Goal: Task Accomplishment & Management: Manage account settings

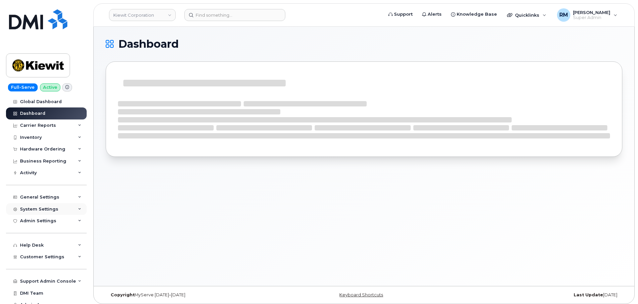
click at [47, 207] on div "System Settings" at bounding box center [39, 208] width 38 height 5
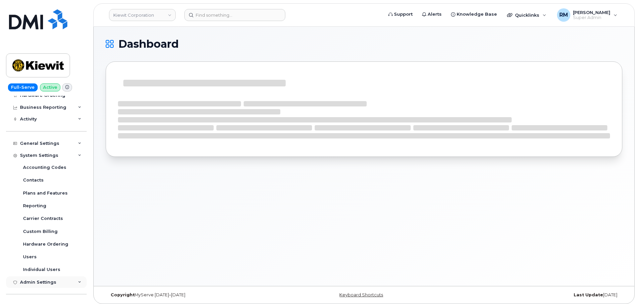
scroll to position [100, 0]
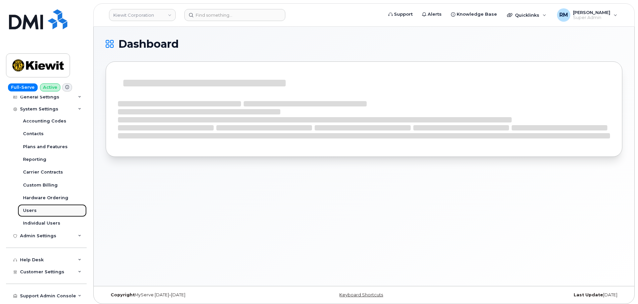
click at [27, 210] on div "Users" at bounding box center [30, 210] width 14 height 6
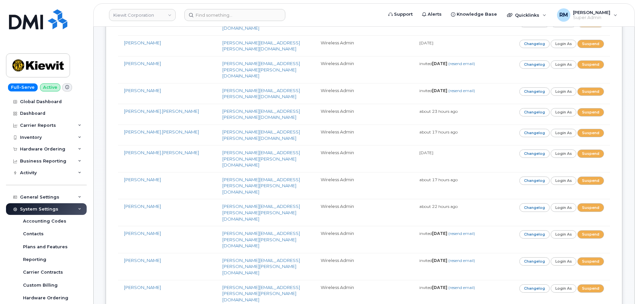
scroll to position [1666, 0]
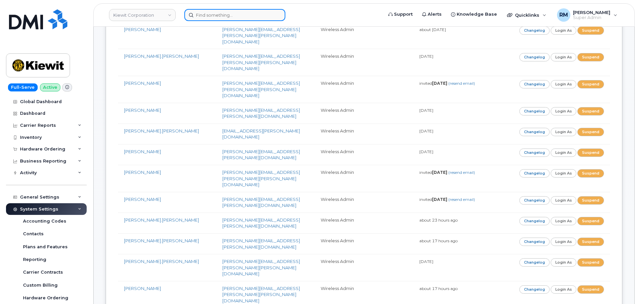
click at [212, 18] on input at bounding box center [234, 15] width 101 height 12
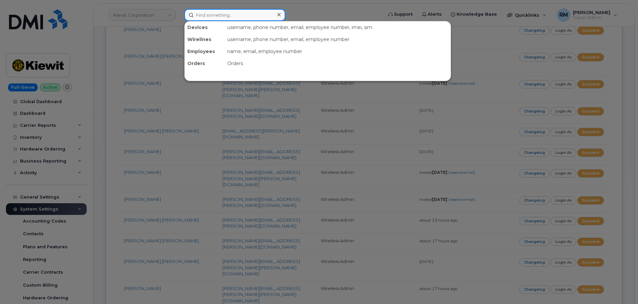
paste input "Caudill, Timothy"
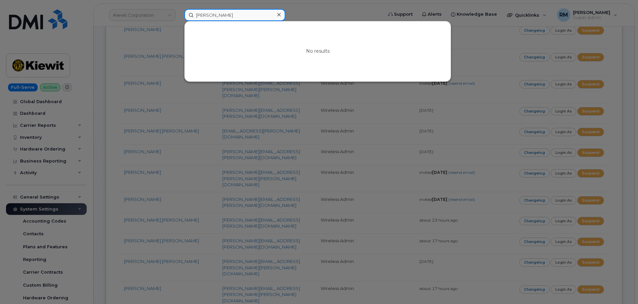
drag, startPoint x: 234, startPoint y: 14, endPoint x: 183, endPoint y: 14, distance: 51.3
click at [183, 14] on div "Caudill, Timothy No results" at bounding box center [281, 15] width 205 height 12
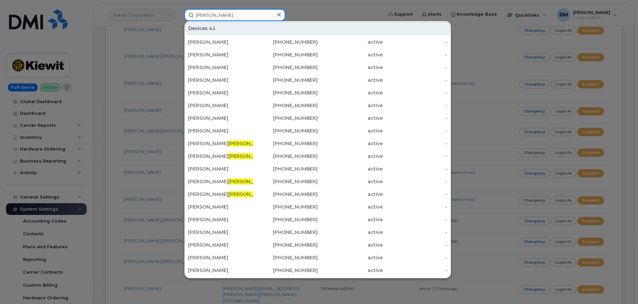
type input "CAudill"
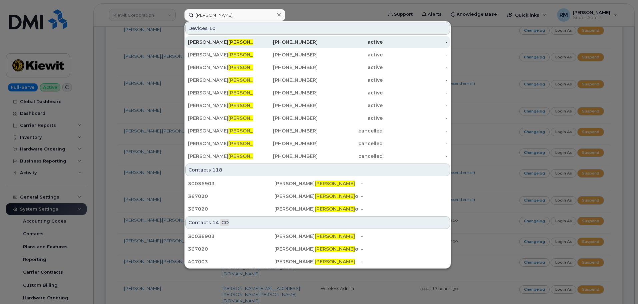
click at [208, 42] on div "TIMOTHY CAUDILL" at bounding box center [220, 42] width 65 height 7
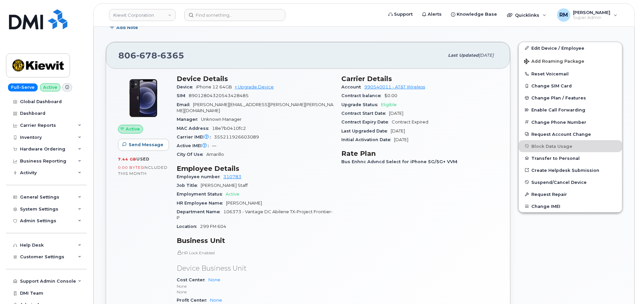
scroll to position [167, 0]
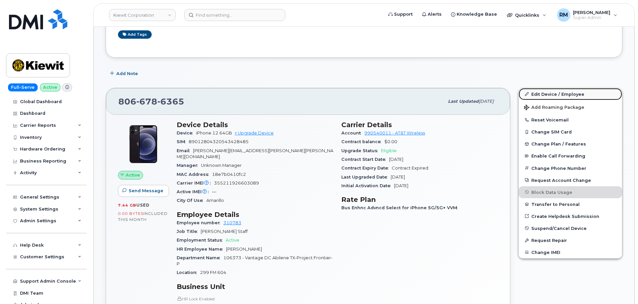
click at [541, 95] on link "Edit Device / Employee" at bounding box center [570, 94] width 103 height 12
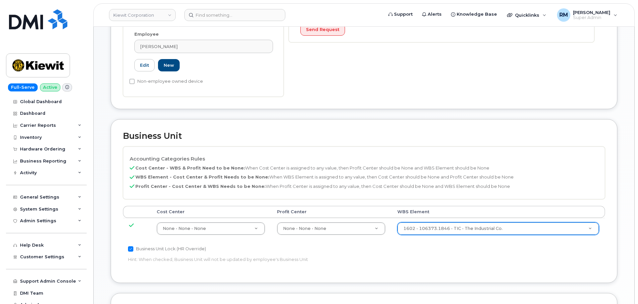
scroll to position [200, 0]
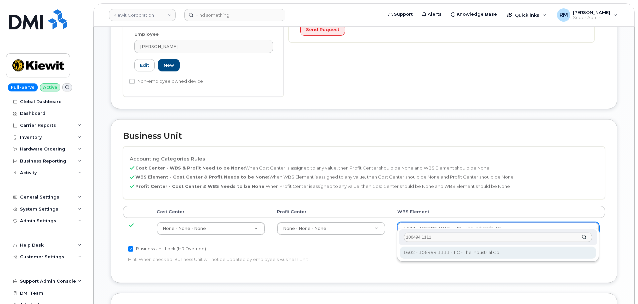
type input "106494.1111"
type input "35946483"
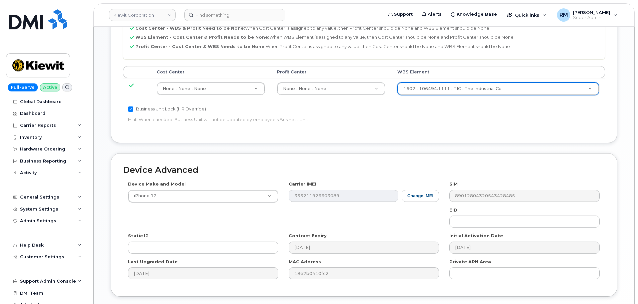
scroll to position [381, 0]
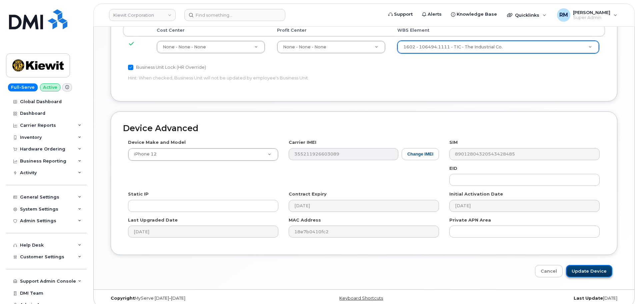
click at [582, 265] on input "Update Device" at bounding box center [589, 271] width 46 height 12
type input "Saving..."
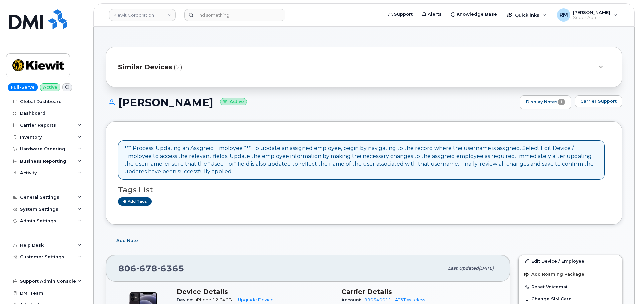
click at [167, 64] on span "Similar Devices" at bounding box center [145, 67] width 54 height 10
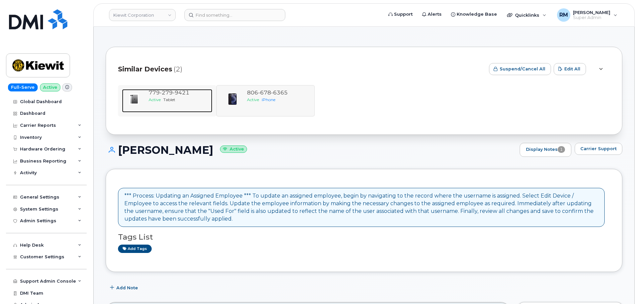
click at [177, 97] on div "Active Tablet" at bounding box center [179, 100] width 61 height 6
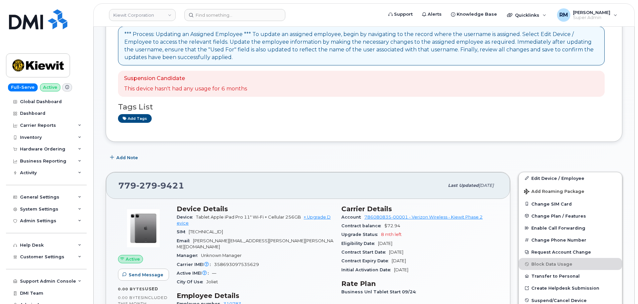
scroll to position [133, 0]
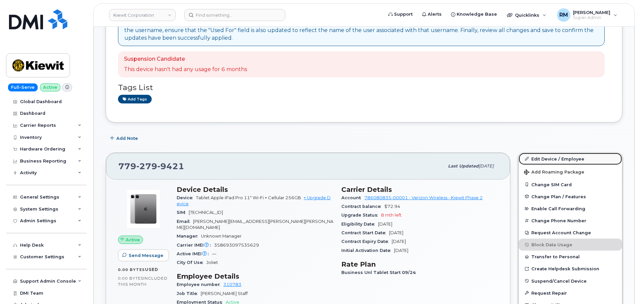
click at [572, 158] on link "Edit Device / Employee" at bounding box center [570, 159] width 103 height 12
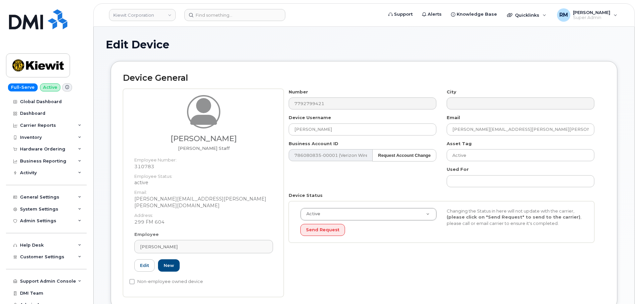
scroll to position [200, 0]
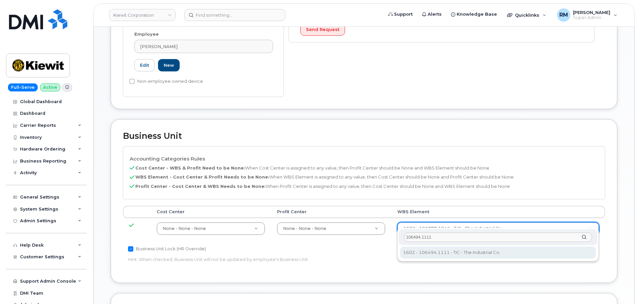
type input "106494.1111"
type input "35946483"
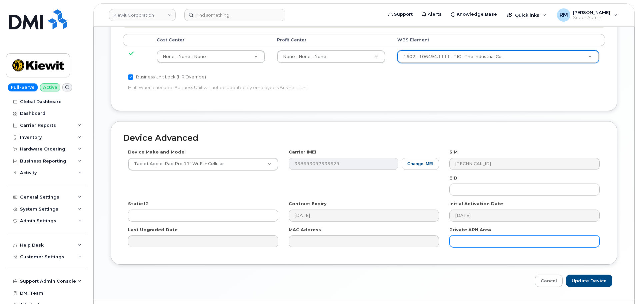
scroll to position [381, 0]
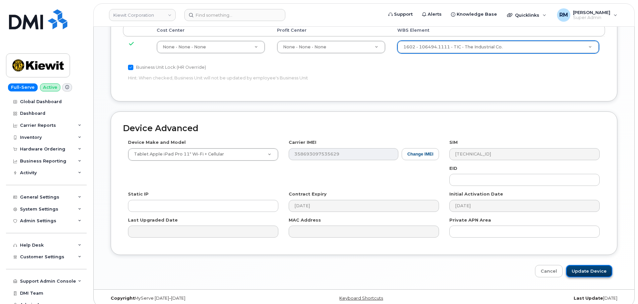
click at [590, 265] on input "Update Device" at bounding box center [589, 271] width 46 height 12
type input "Saving..."
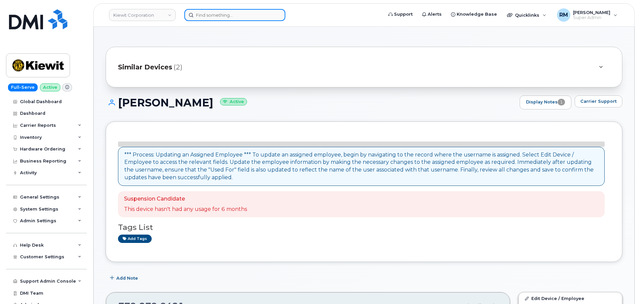
click at [217, 11] on input at bounding box center [234, 15] width 101 height 12
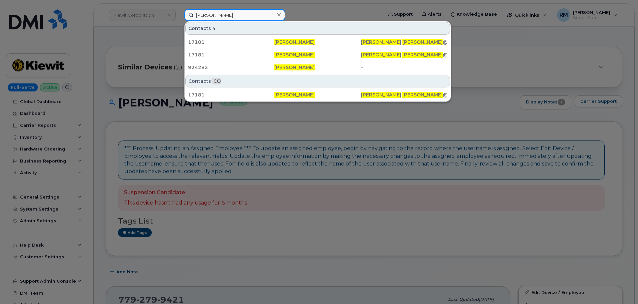
drag, startPoint x: 238, startPoint y: 14, endPoint x: 187, endPoint y: 15, distance: 51.0
click at [187, 15] on input "ronald herndon" at bounding box center [234, 15] width 101 height 12
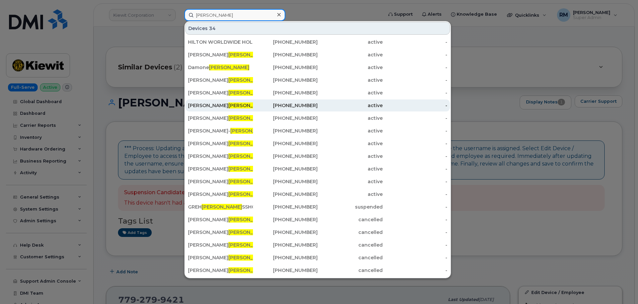
type input "herndon"
click at [228, 105] on span "HERNDON" at bounding box center [248, 105] width 40 height 6
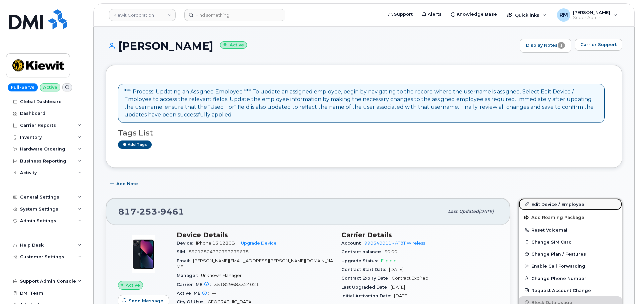
click at [547, 206] on link "Edit Device / Employee" at bounding box center [570, 204] width 103 height 12
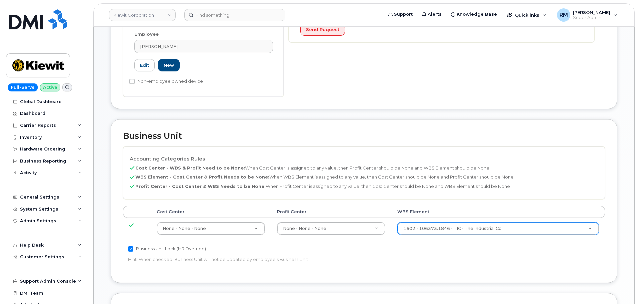
scroll to position [200, 0]
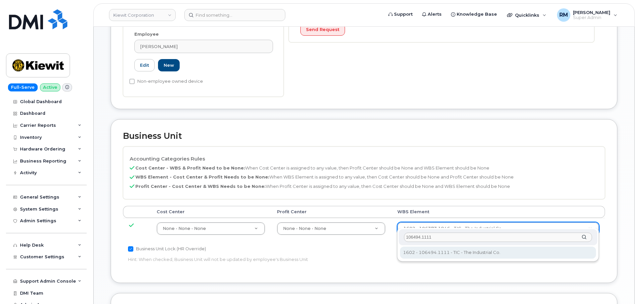
type input "106494.1111"
type input "35946483"
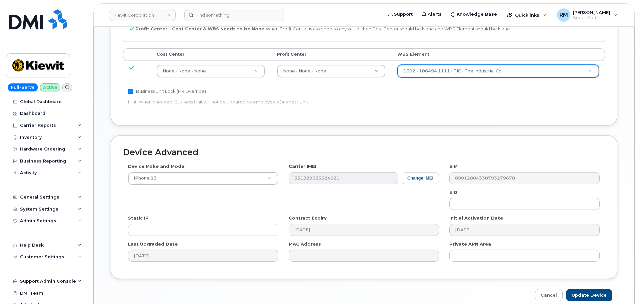
scroll to position [381, 0]
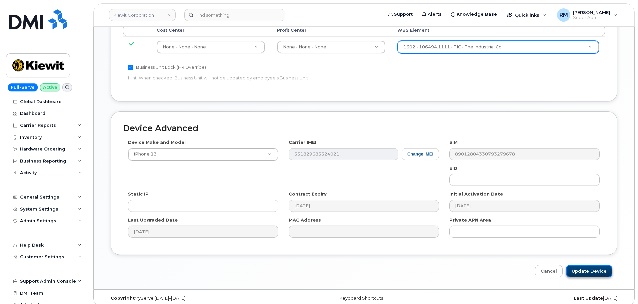
click at [585, 265] on input "Update Device" at bounding box center [589, 271] width 46 height 12
type input "Saving..."
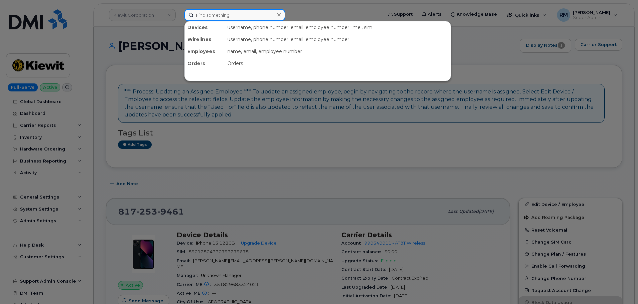
click at [220, 19] on input at bounding box center [234, 15] width 101 height 12
type input "daniel reyes"
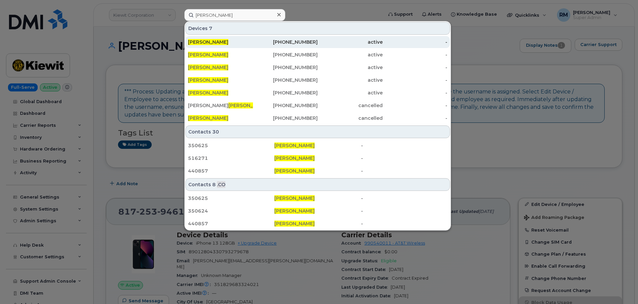
click at [215, 43] on span "DANIEL REYES" at bounding box center [208, 42] width 40 height 6
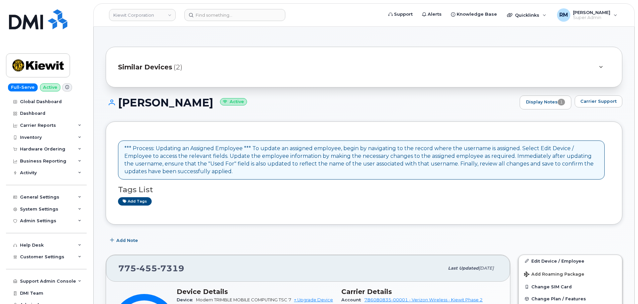
click at [181, 68] on span "(2)" at bounding box center [178, 67] width 9 height 10
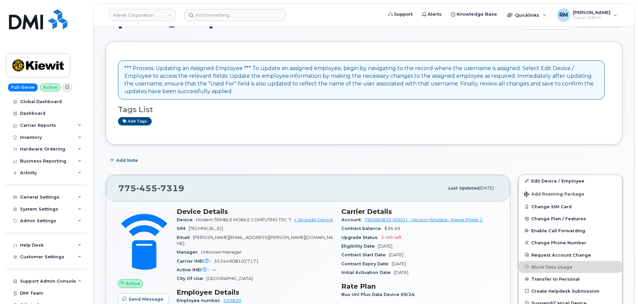
scroll to position [133, 0]
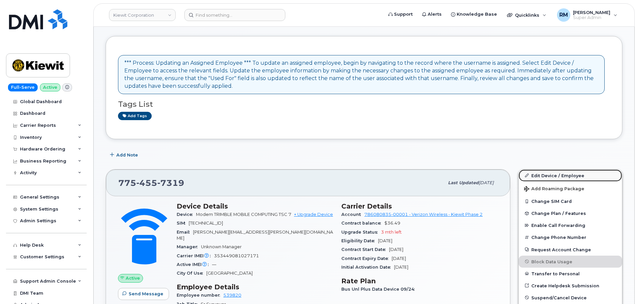
click at [556, 179] on link "Edit Device / Employee" at bounding box center [570, 175] width 103 height 12
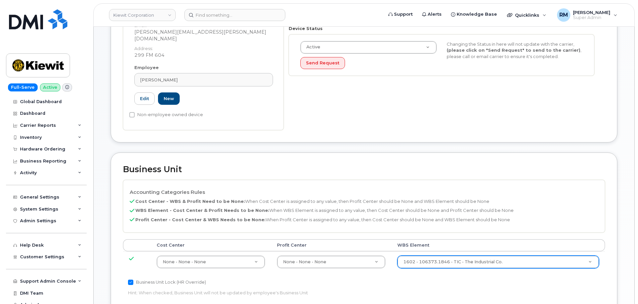
scroll to position [167, 0]
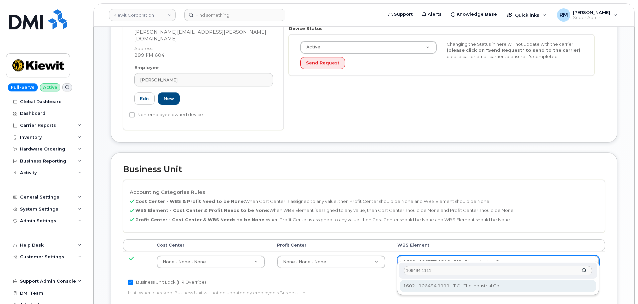
type input "106494.1111"
type input "35946483"
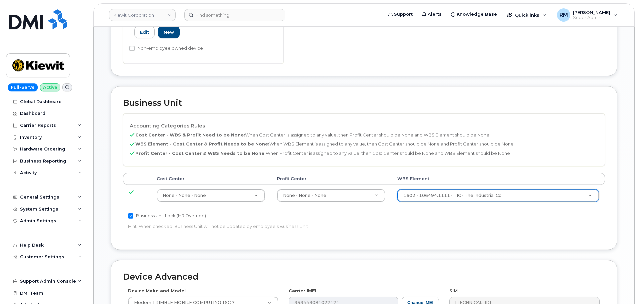
scroll to position [381, 0]
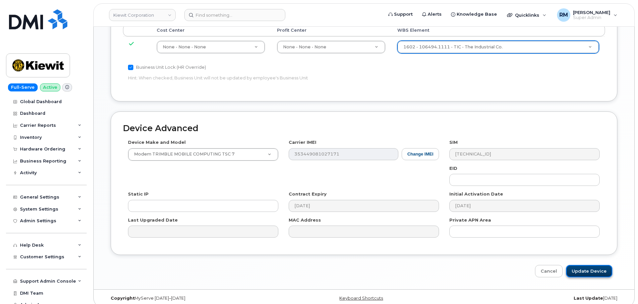
click at [591, 266] on input "Update Device" at bounding box center [589, 271] width 46 height 12
type input "Saving..."
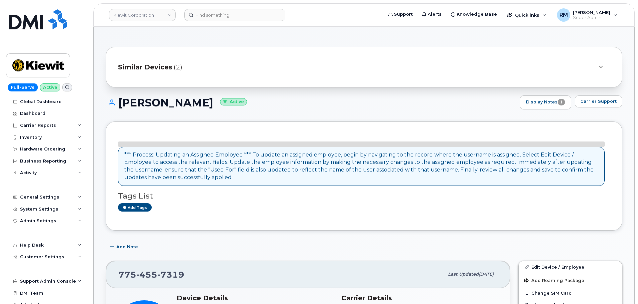
click at [163, 68] on span "Similar Devices" at bounding box center [145, 67] width 54 height 10
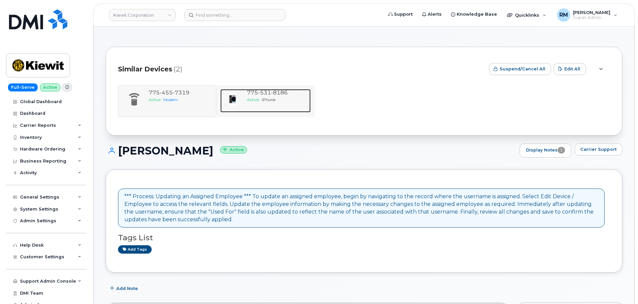
click at [264, 97] on div "Active iPhone" at bounding box center [277, 100] width 61 height 6
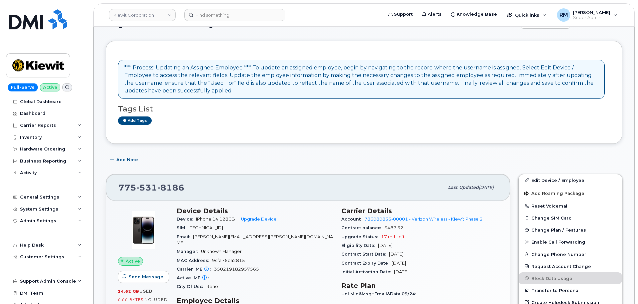
scroll to position [100, 0]
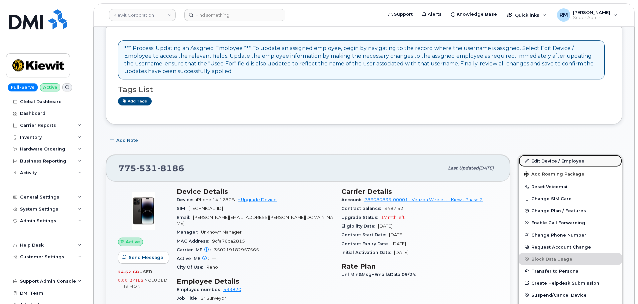
click at [552, 158] on link "Edit Device / Employee" at bounding box center [570, 161] width 103 height 12
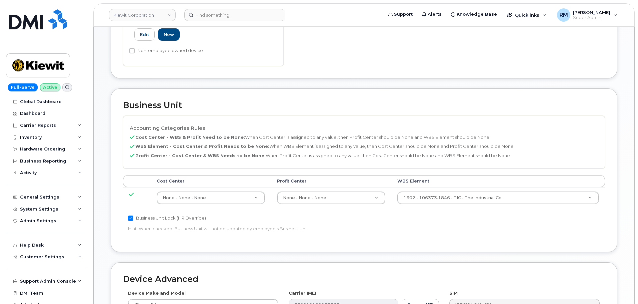
scroll to position [233, 0]
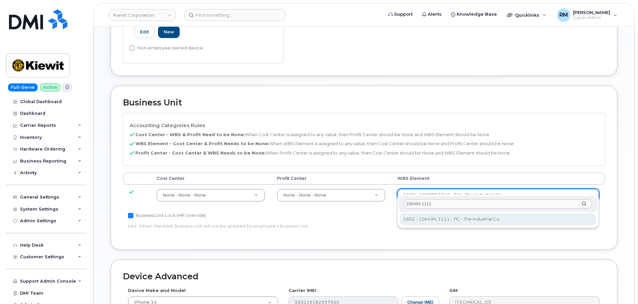
type input "106494.1111"
type input "35946483"
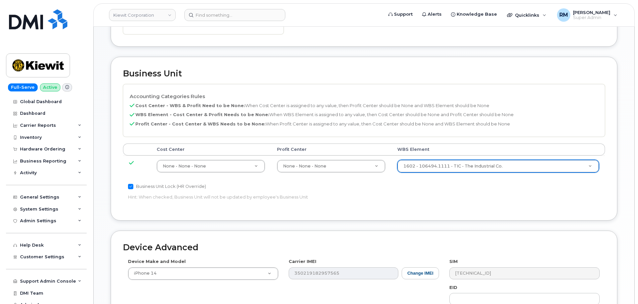
scroll to position [381, 0]
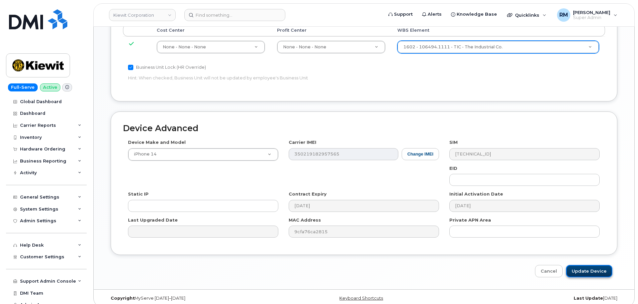
click at [583, 265] on input "Update Device" at bounding box center [589, 271] width 46 height 12
type input "Saving..."
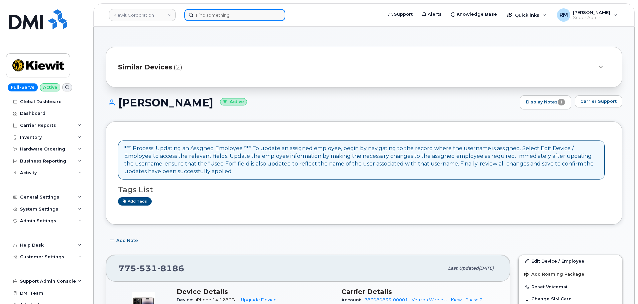
click at [205, 18] on input at bounding box center [234, 15] width 101 height 12
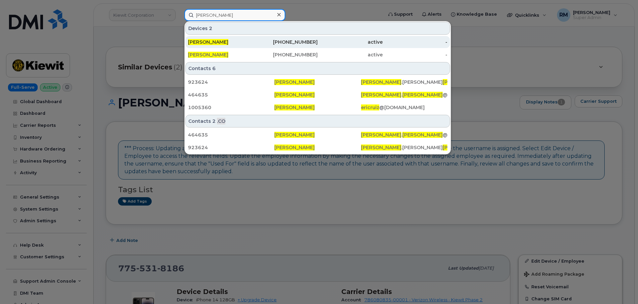
type input "eric ruiz"
click at [208, 44] on span "ERIC RUIZ" at bounding box center [208, 42] width 40 height 6
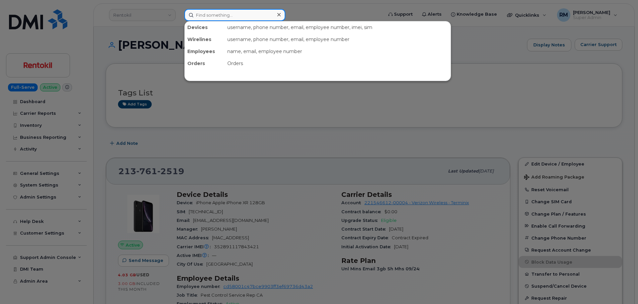
click at [213, 15] on input at bounding box center [234, 15] width 101 height 12
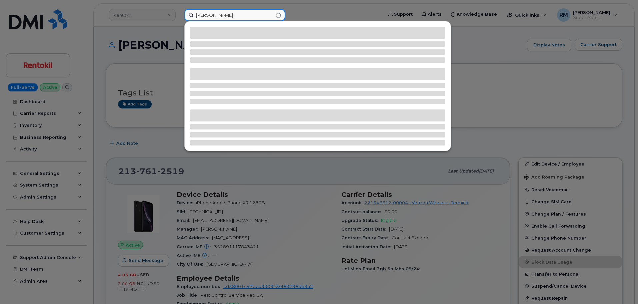
type input "eric ruiz"
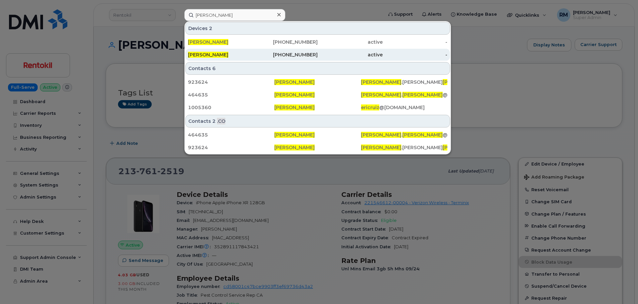
click at [237, 55] on div "ERIC RUIZ" at bounding box center [220, 54] width 65 height 7
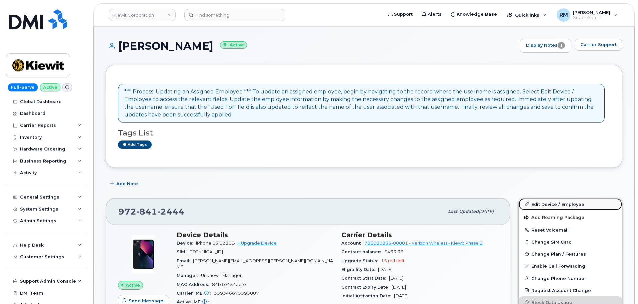
click at [548, 206] on link "Edit Device / Employee" at bounding box center [570, 204] width 103 height 12
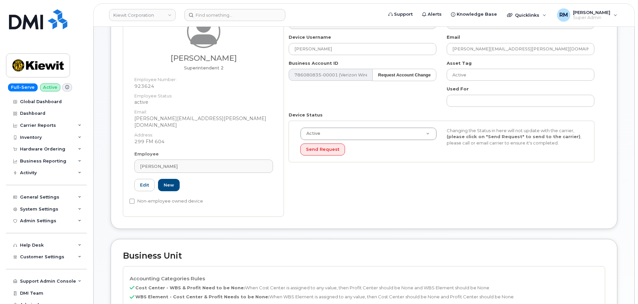
scroll to position [200, 0]
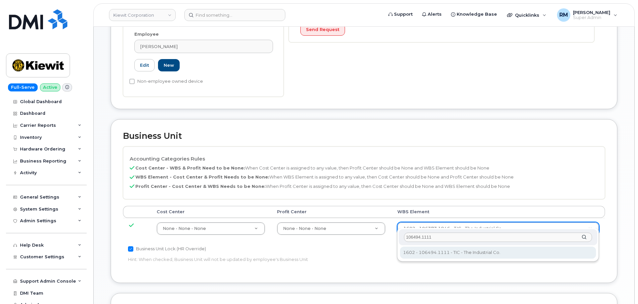
type input "106494.1111"
type input "35946483"
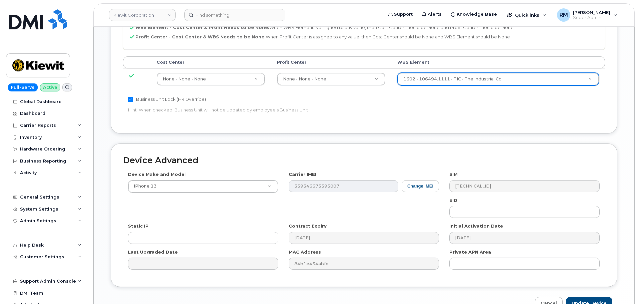
scroll to position [367, 0]
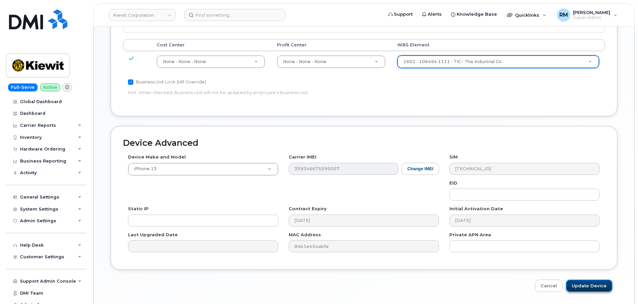
click at [583, 279] on input "Update Device" at bounding box center [589, 285] width 46 height 12
type input "Saving..."
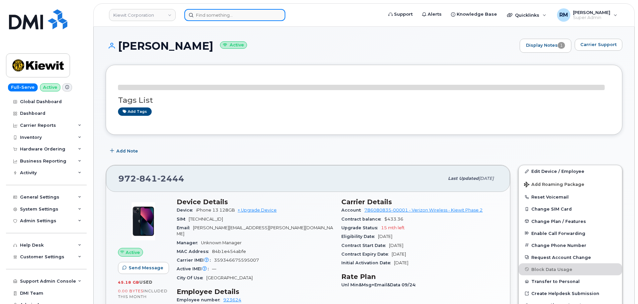
click at [226, 17] on input at bounding box center [234, 15] width 101 height 12
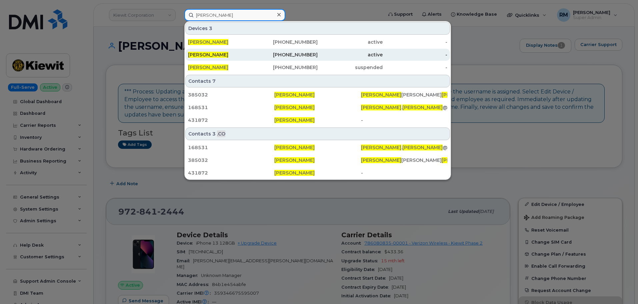
type input "shannon wright"
click at [228, 56] on span "[PERSON_NAME]" at bounding box center [208, 55] width 40 height 6
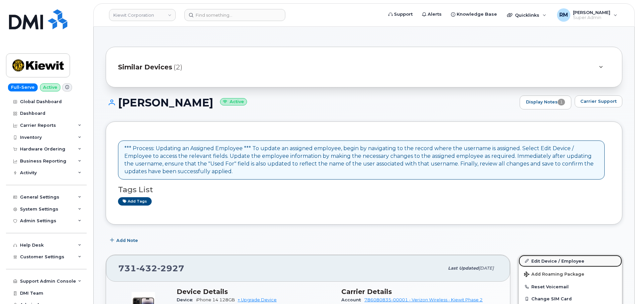
click at [537, 258] on link "Edit Device / Employee" at bounding box center [570, 261] width 103 height 12
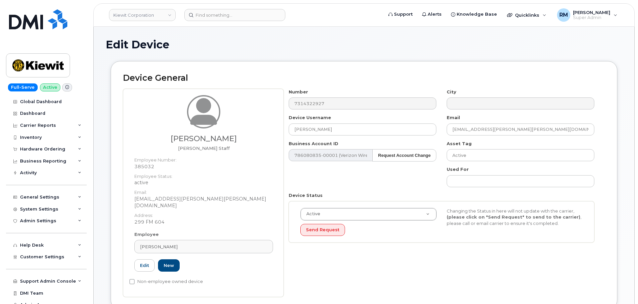
scroll to position [200, 0]
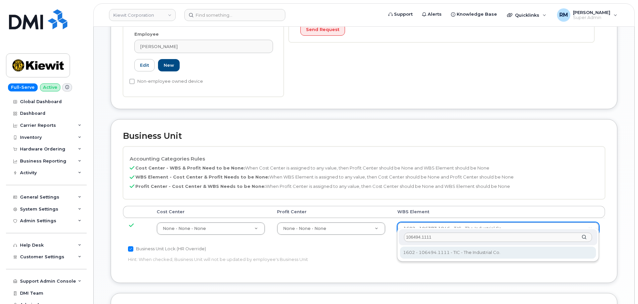
type input "106494.1111"
type input "35946483"
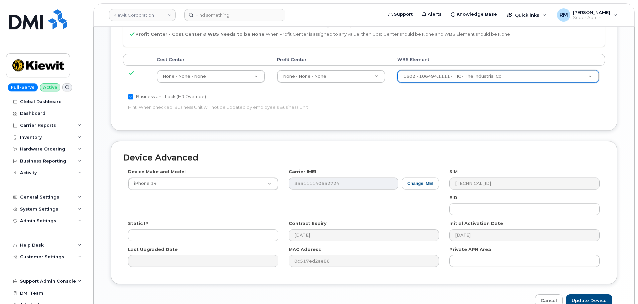
scroll to position [367, 0]
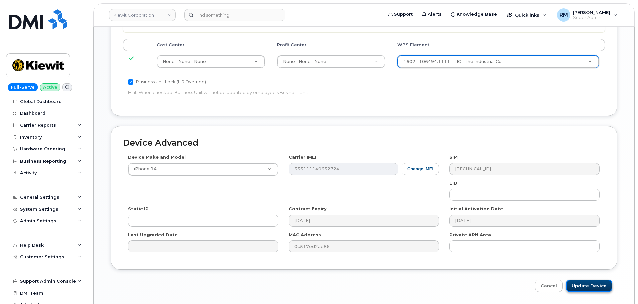
click at [584, 282] on input "Update Device" at bounding box center [589, 285] width 46 height 12
type input "Saving..."
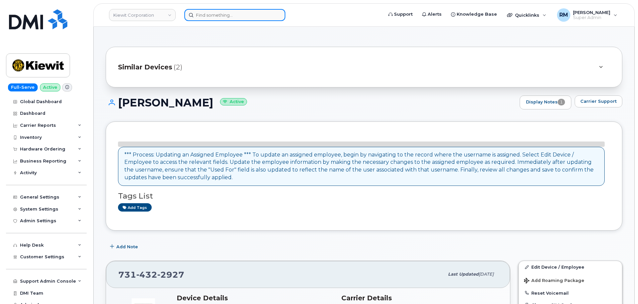
click at [222, 17] on input at bounding box center [234, 15] width 101 height 12
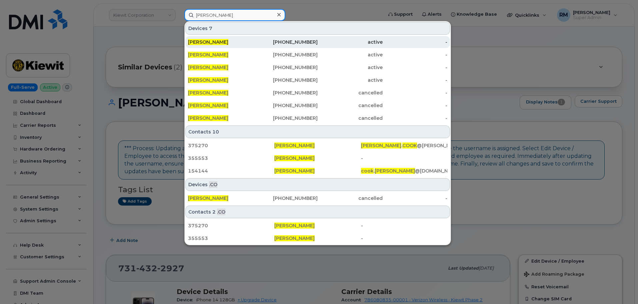
type input "[PERSON_NAME]"
click at [215, 41] on span "[PERSON_NAME]" at bounding box center [208, 42] width 40 height 6
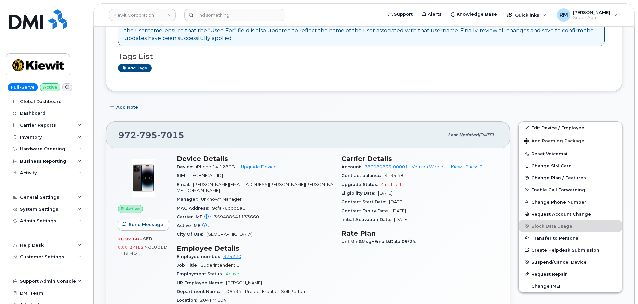
scroll to position [133, 0]
click at [552, 121] on link "Edit Device / Employee" at bounding box center [570, 127] width 103 height 12
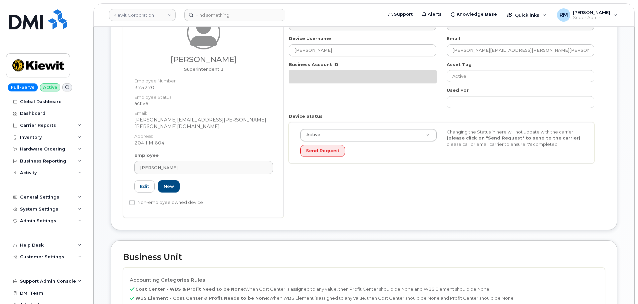
scroll to position [200, 0]
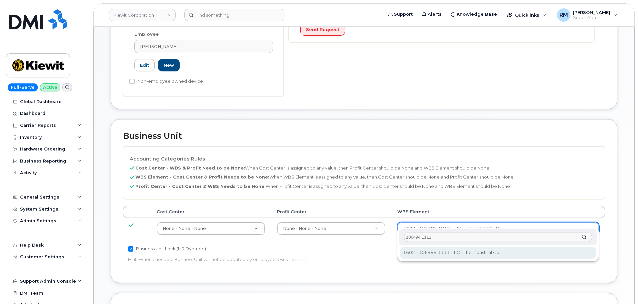
type input "106494.1111"
type input "35946483"
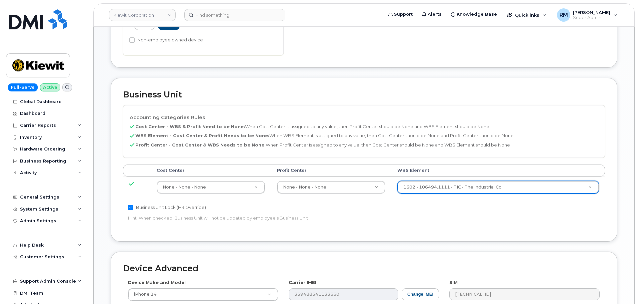
scroll to position [367, 0]
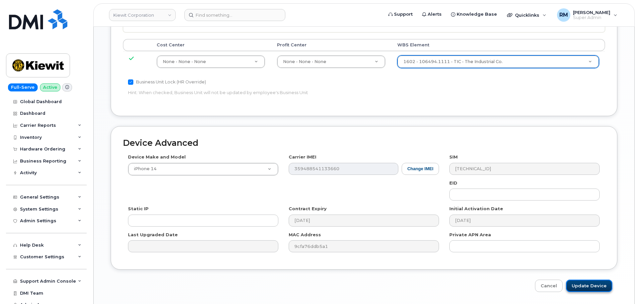
click at [583, 279] on input "Update Device" at bounding box center [589, 285] width 46 height 12
type input "Saving..."
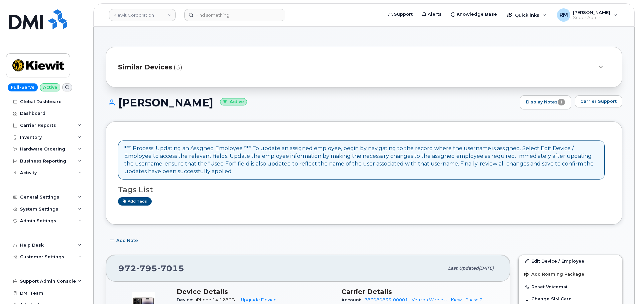
click at [186, 63] on div "Similar Devices (3)" at bounding box center [354, 67] width 473 height 16
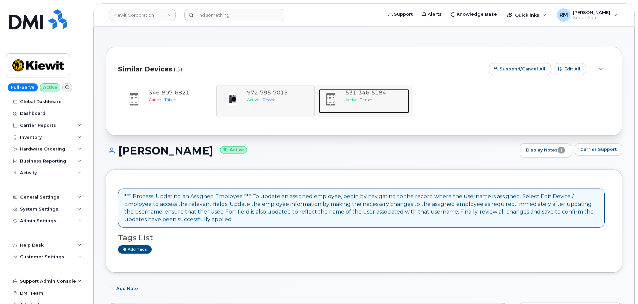
click at [365, 93] on span "346" at bounding box center [362, 92] width 13 height 6
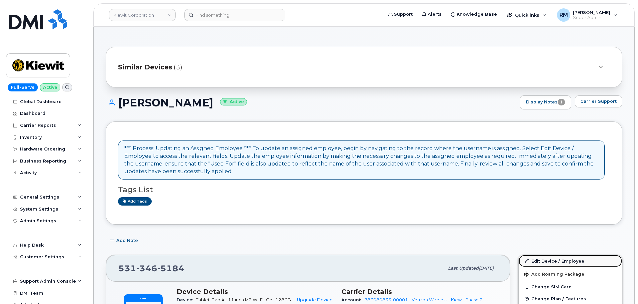
click at [559, 258] on link "Edit Device / Employee" at bounding box center [570, 261] width 103 height 12
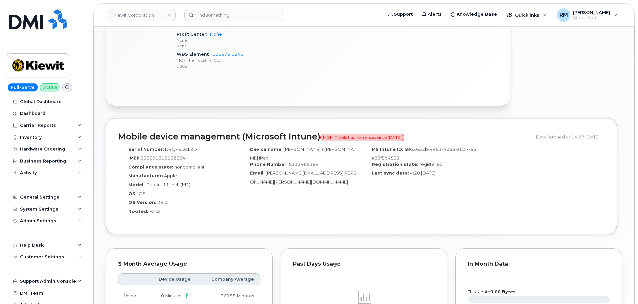
scroll to position [500, 0]
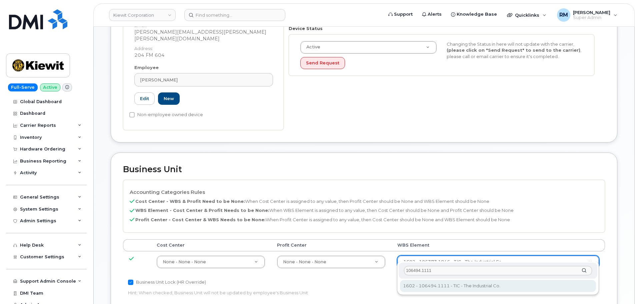
scroll to position [200, 0]
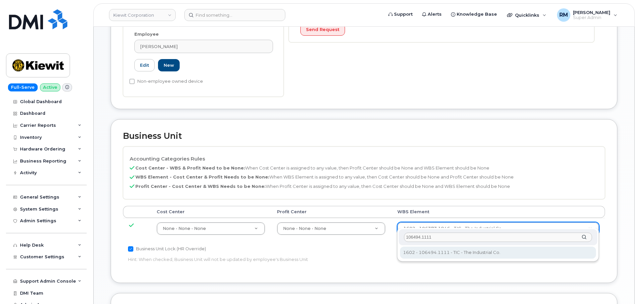
type input "106494.1111"
type input "35946483"
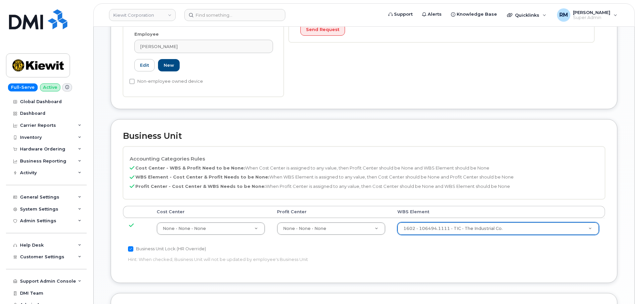
scroll to position [367, 0]
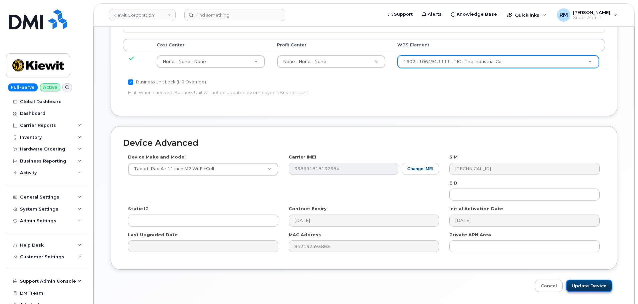
click at [580, 281] on input "Update Device" at bounding box center [589, 285] width 46 height 12
type input "Saving..."
